Goal: Task Accomplishment & Management: Manage account settings

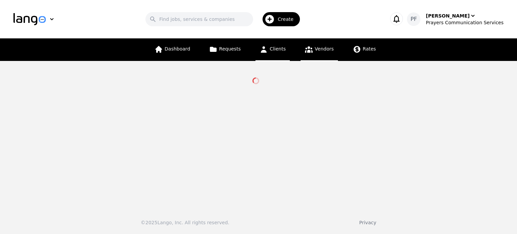
click at [274, 49] on span "Clients" at bounding box center [278, 48] width 16 height 5
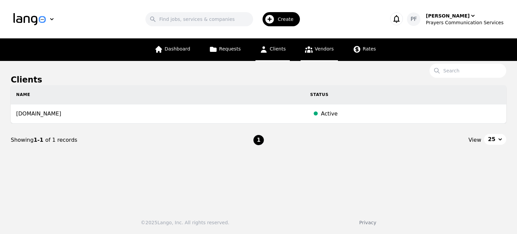
click at [323, 47] on span "Vendors" at bounding box center [324, 48] width 19 height 5
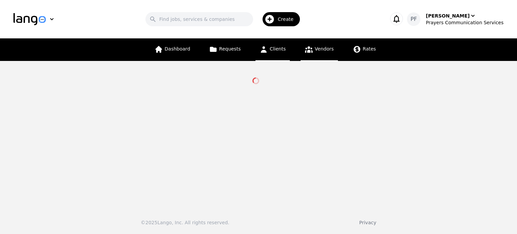
click at [278, 51] on span "Clients" at bounding box center [278, 48] width 16 height 5
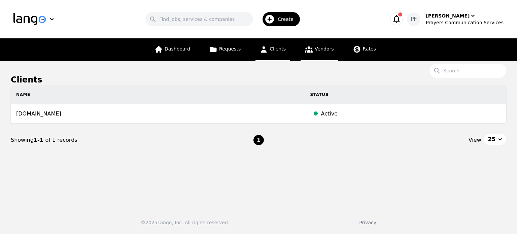
click at [320, 53] on link "Vendors" at bounding box center [319, 49] width 37 height 23
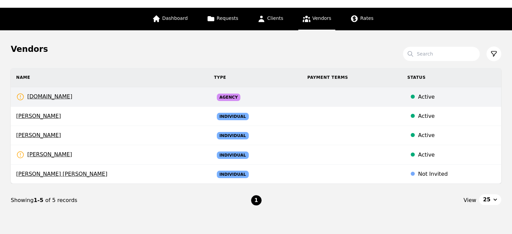
scroll to position [31, 0]
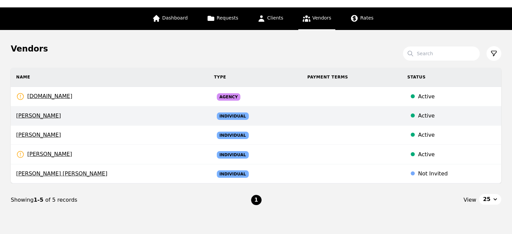
click at [34, 115] on span "[PERSON_NAME]" at bounding box center [109, 116] width 187 height 8
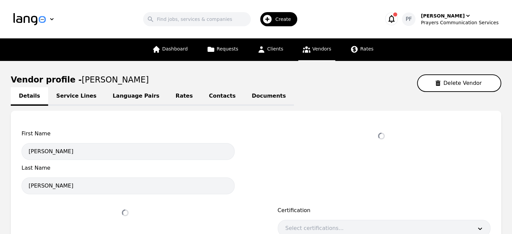
select select "active"
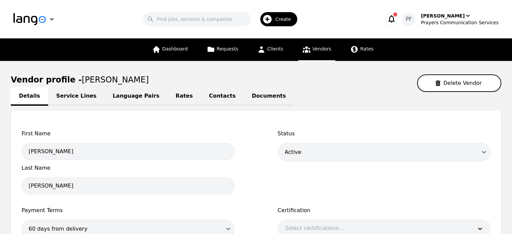
click at [113, 101] on link "Language Pairs" at bounding box center [136, 96] width 63 height 19
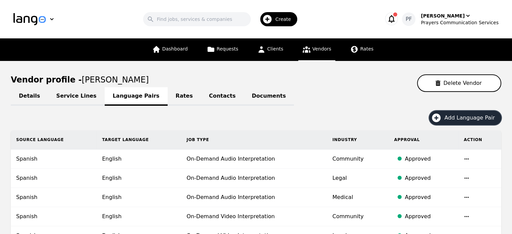
click at [454, 118] on span "Add Language Pair" at bounding box center [471, 118] width 55 height 8
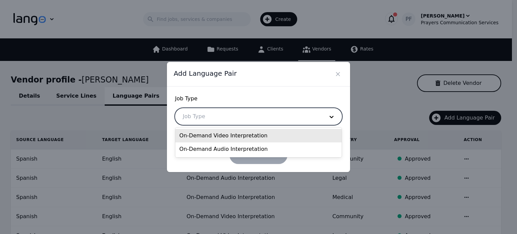
click at [234, 120] on div at bounding box center [248, 116] width 146 height 16
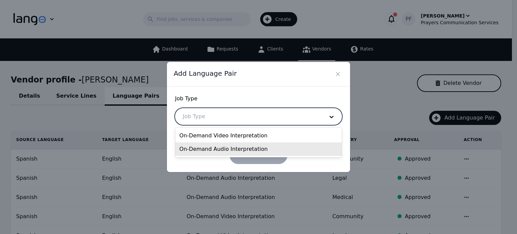
click at [232, 148] on div "On-Demand Audio Interpretation" at bounding box center [258, 148] width 166 height 13
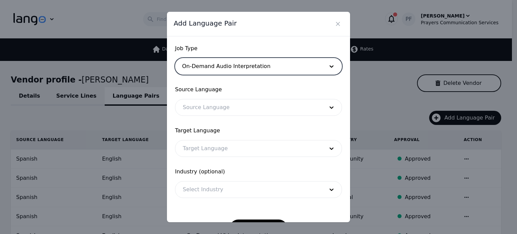
click at [208, 109] on div at bounding box center [248, 107] width 146 height 16
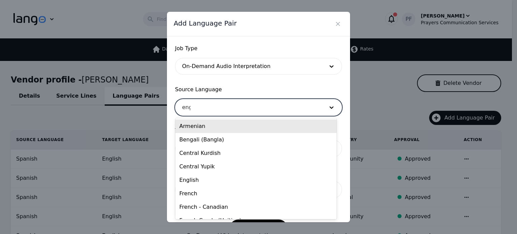
type input "engl"
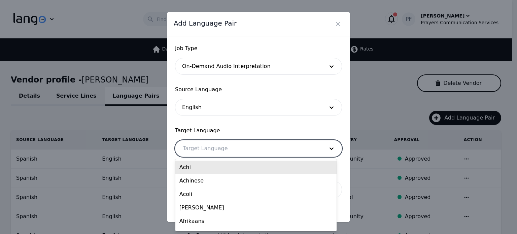
click at [200, 150] on div at bounding box center [248, 148] width 146 height 16
type input "alb"
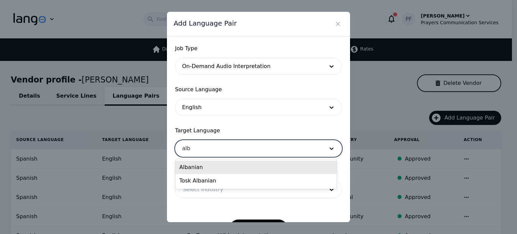
click at [188, 169] on div "Albanian" at bounding box center [255, 167] width 161 height 13
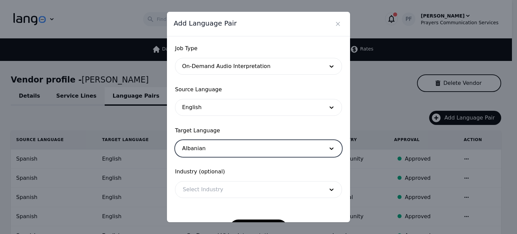
scroll to position [22, 0]
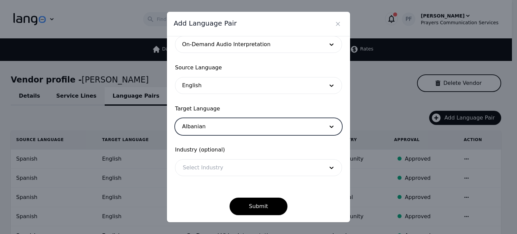
click at [236, 168] on div at bounding box center [248, 168] width 146 height 16
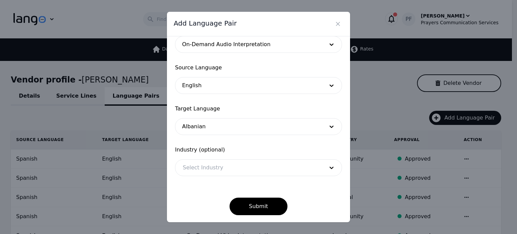
click at [174, 136] on div "Job Type On-Demand Audio Interpretation Source Language English Target Language…" at bounding box center [258, 129] width 183 height 186
click at [255, 198] on button "Submit" at bounding box center [258, 206] width 58 height 17
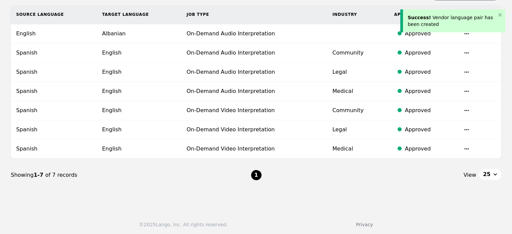
scroll to position [0, 0]
